Goal: Book appointment/travel/reservation

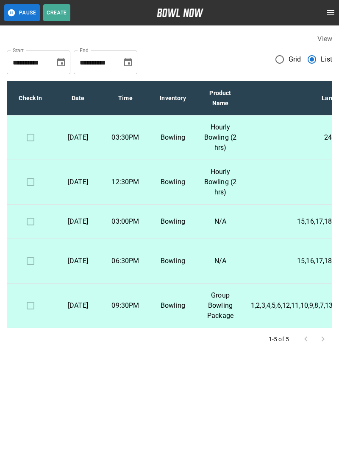
click at [182, 143] on td "Bowling" at bounding box center [173, 137] width 48 height 45
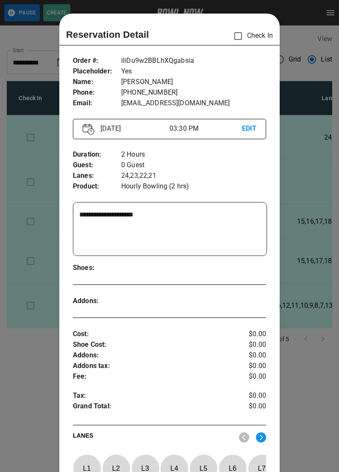
scroll to position [14, 0]
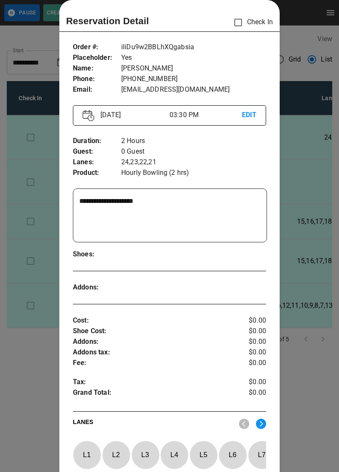
click at [39, 404] on div at bounding box center [169, 236] width 339 height 472
